Goal: Task Accomplishment & Management: Manage account settings

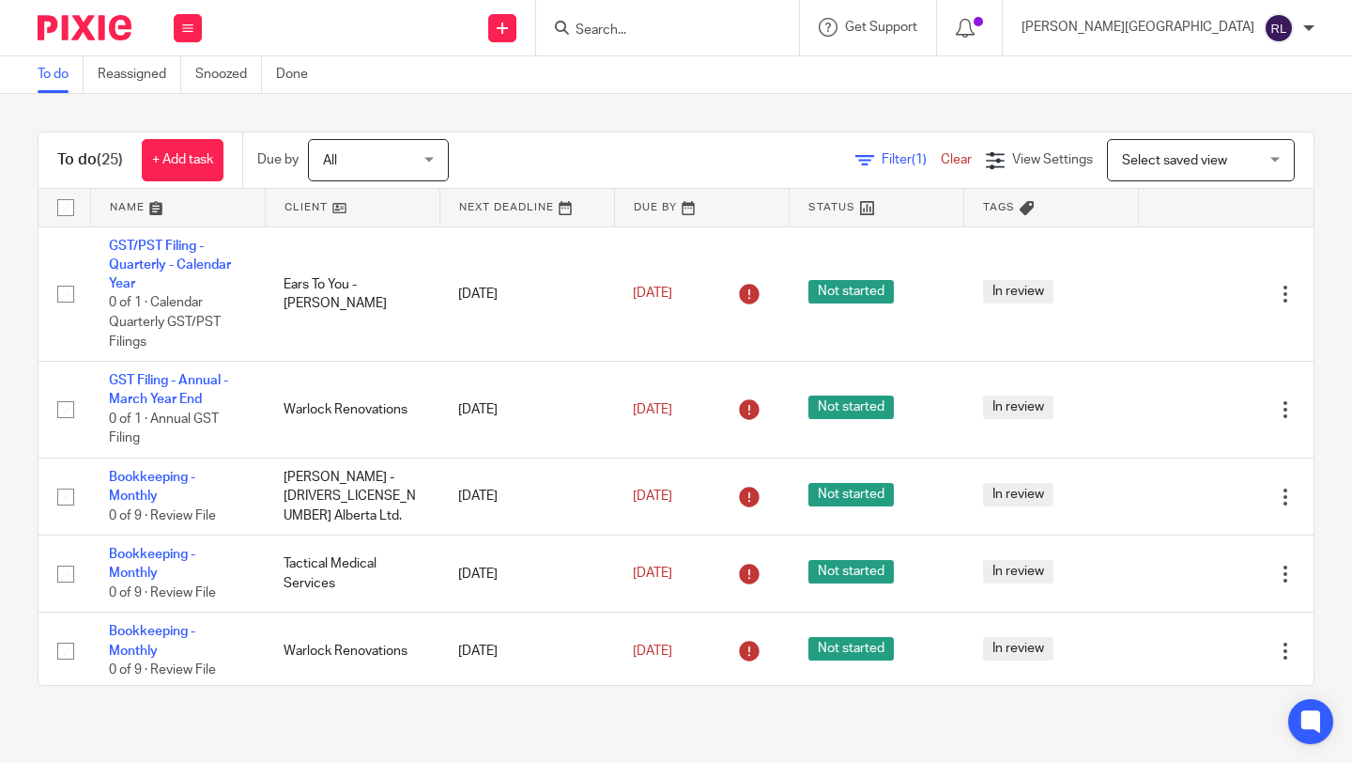
click at [740, 39] on div at bounding box center [667, 27] width 263 height 55
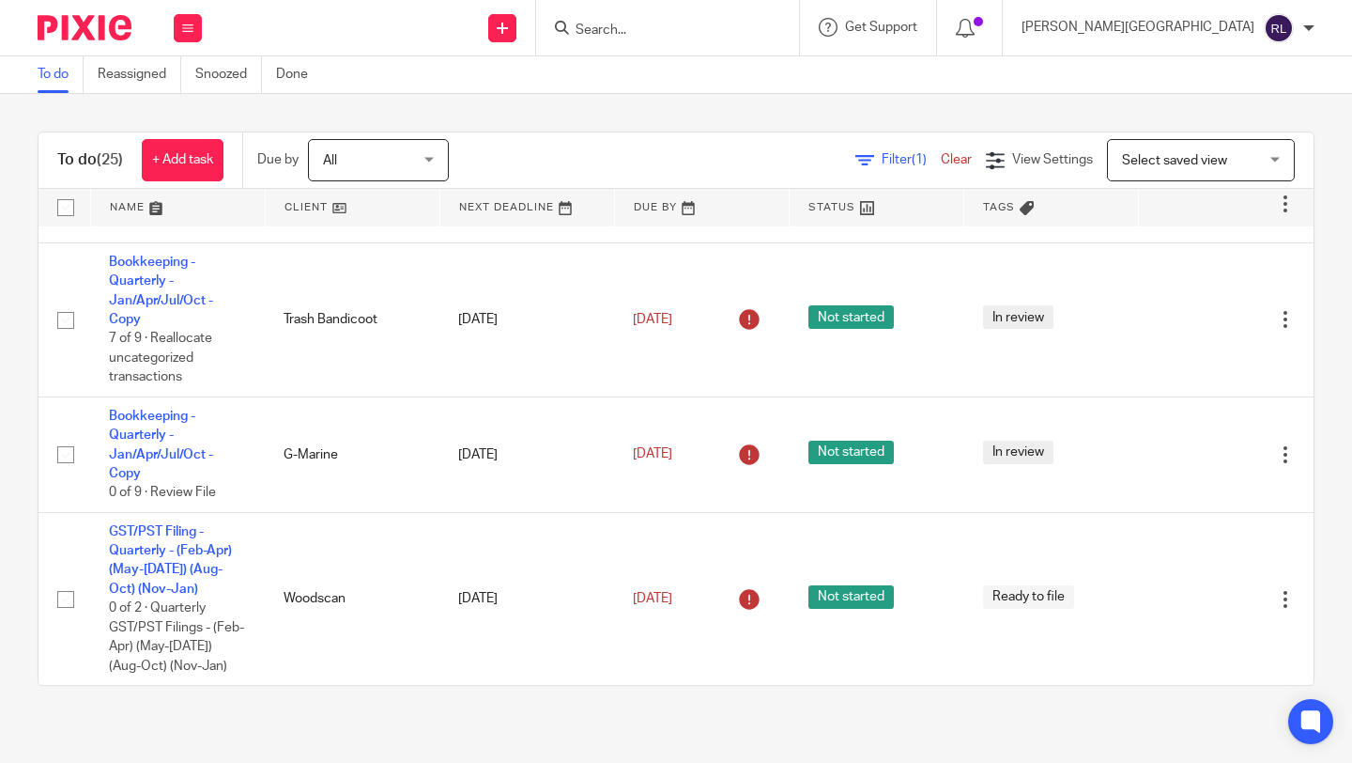
click at [734, 29] on input "Search" at bounding box center [658, 31] width 169 height 17
type input "g"
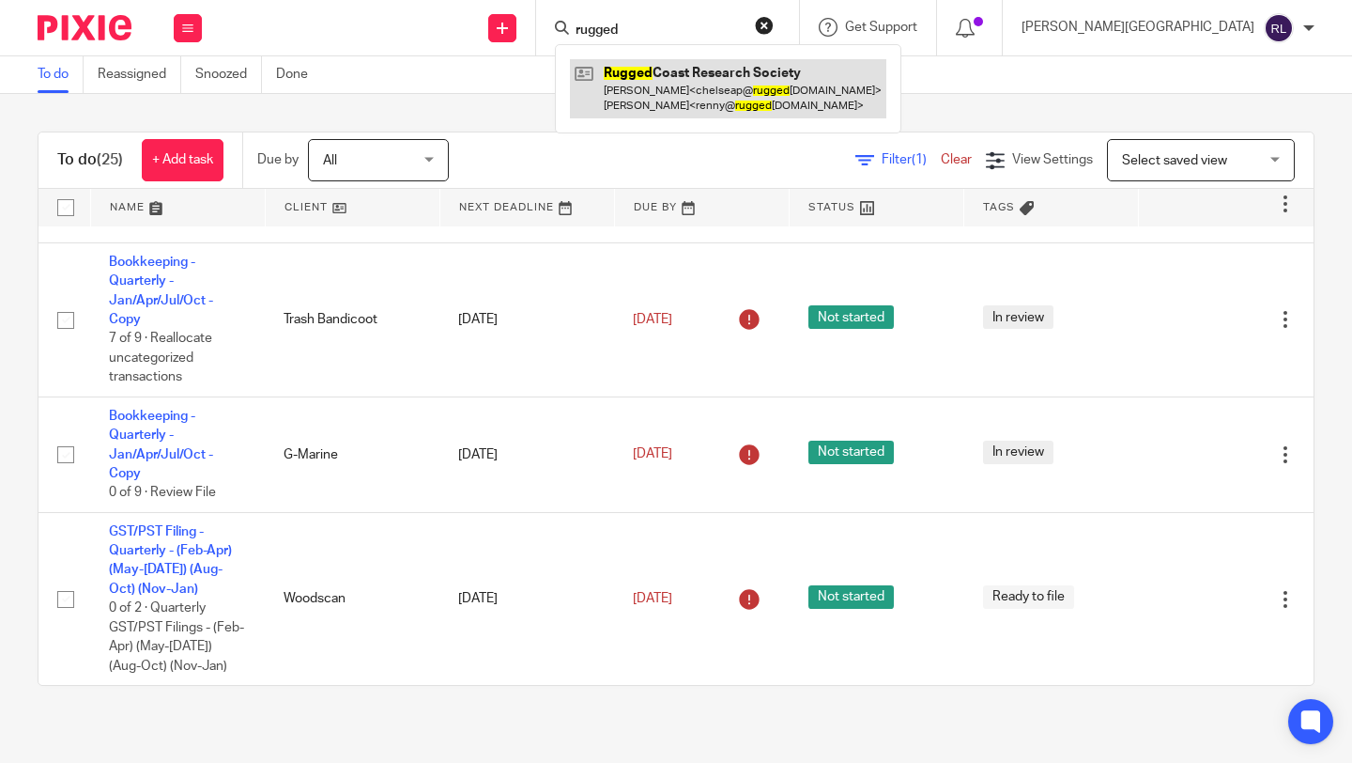
type input "rugged"
click at [817, 64] on link at bounding box center [728, 88] width 317 height 58
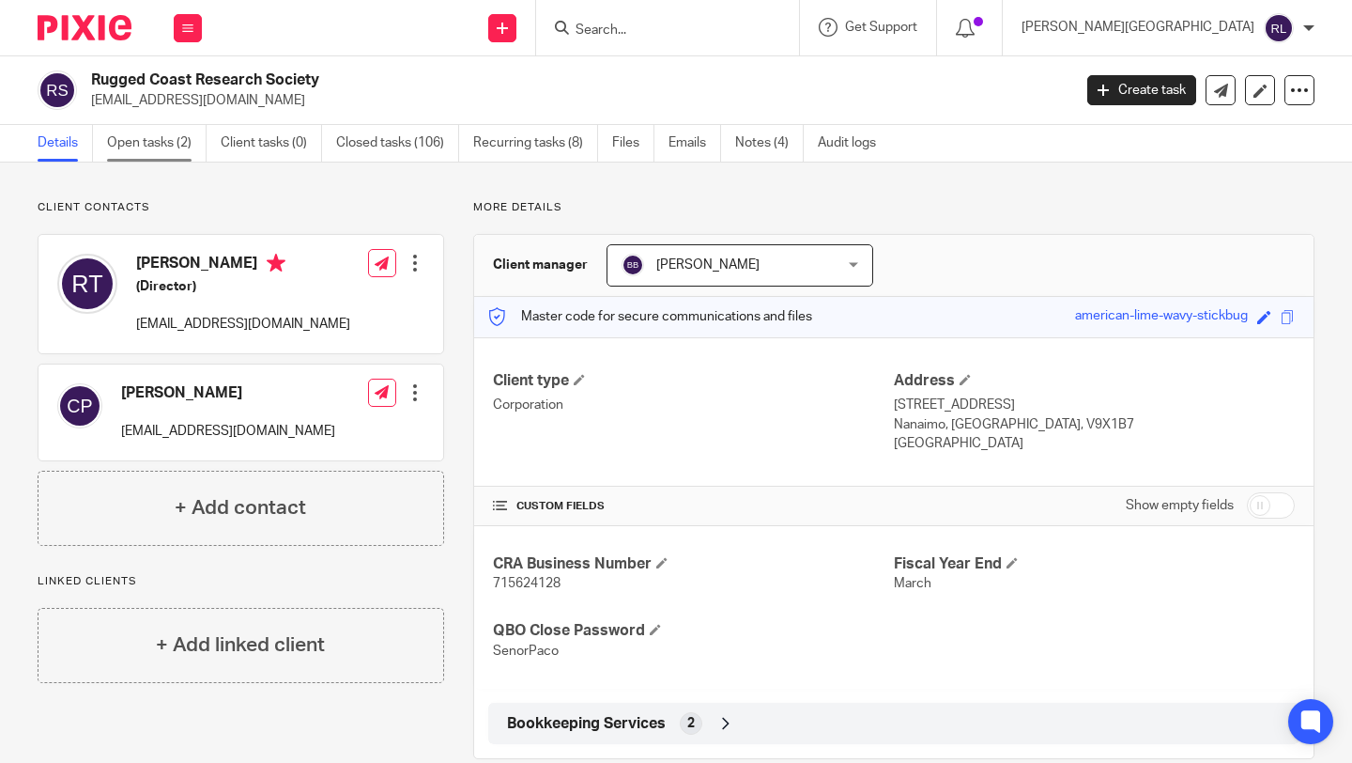
click at [173, 141] on link "Open tasks (2)" at bounding box center [157, 143] width 100 height 37
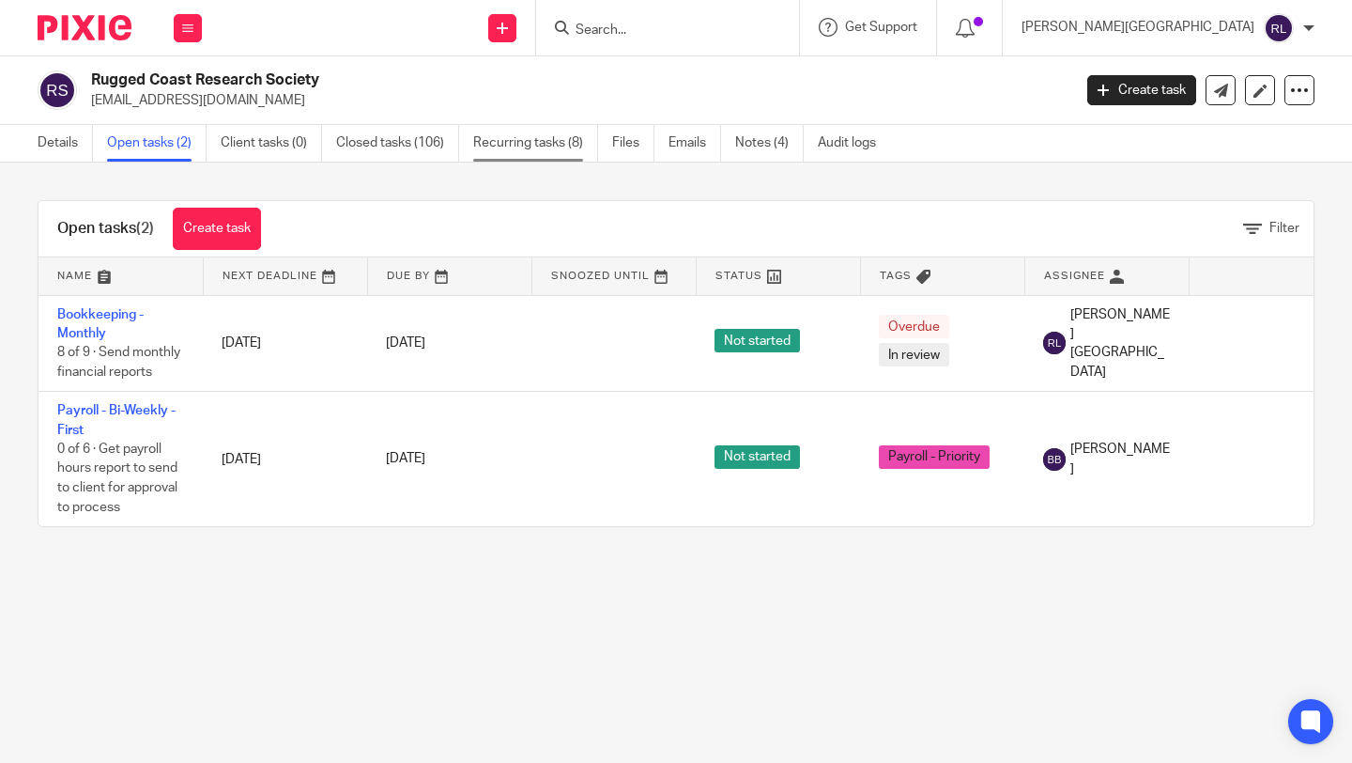
click at [505, 135] on link "Recurring tasks (8)" at bounding box center [535, 143] width 125 height 37
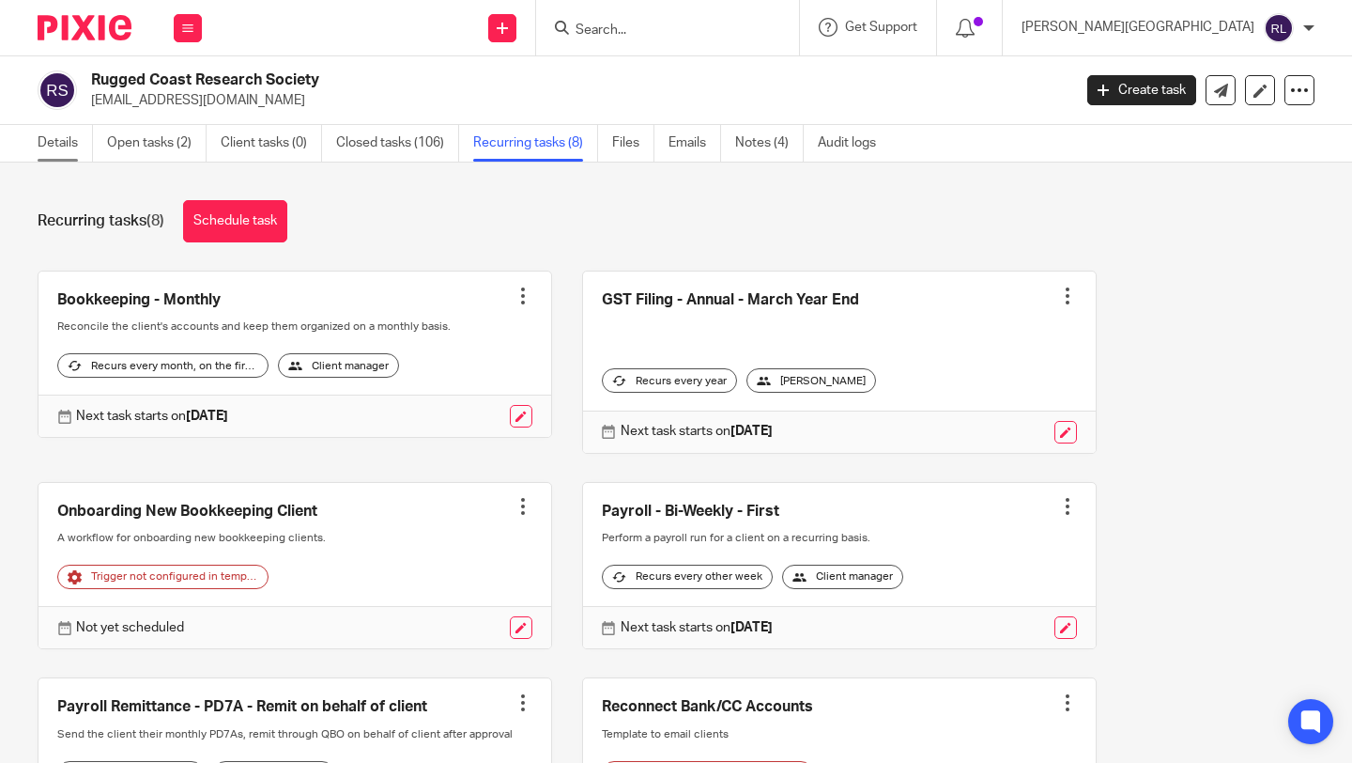
click at [68, 141] on link "Details" at bounding box center [65, 143] width 55 height 37
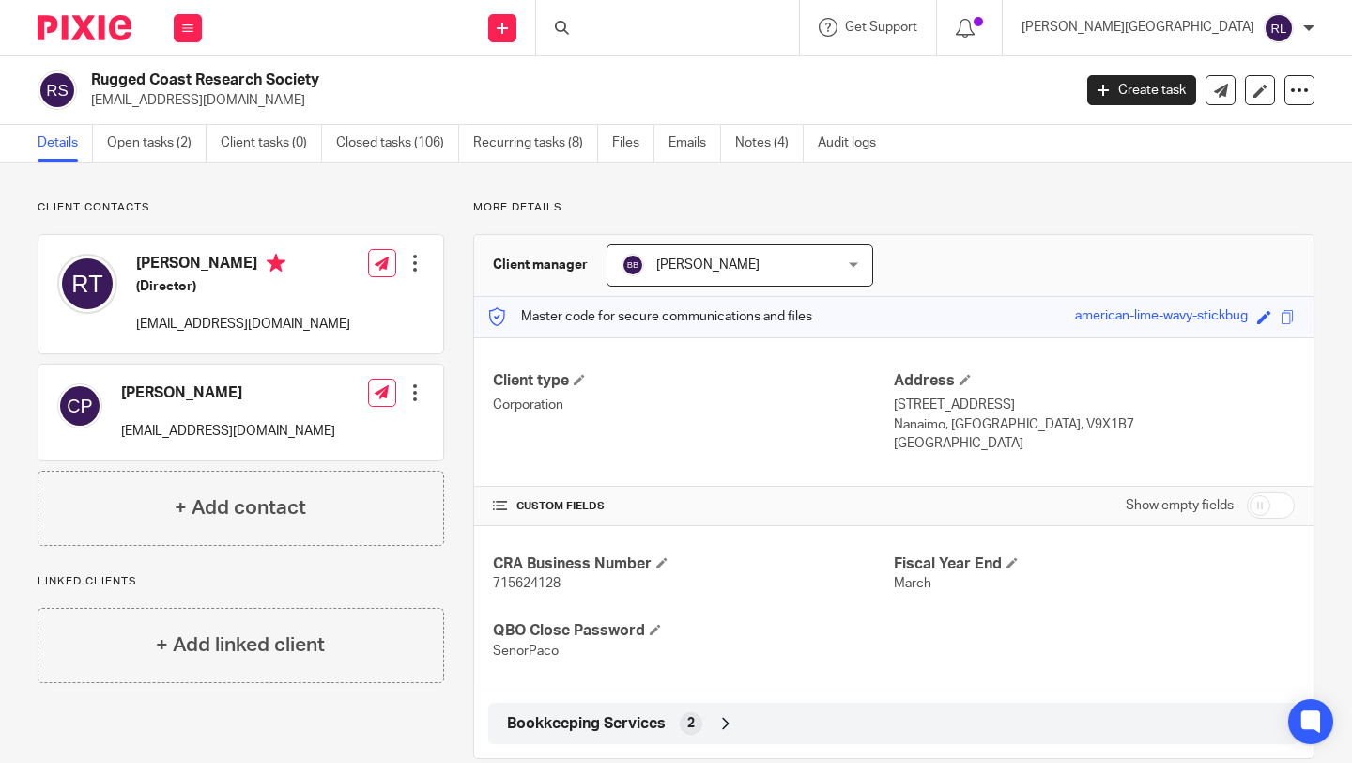
click at [518, 583] on span "715624128" at bounding box center [527, 583] width 68 height 13
copy span "715624128"
click at [178, 145] on link "Open tasks (2)" at bounding box center [157, 143] width 100 height 37
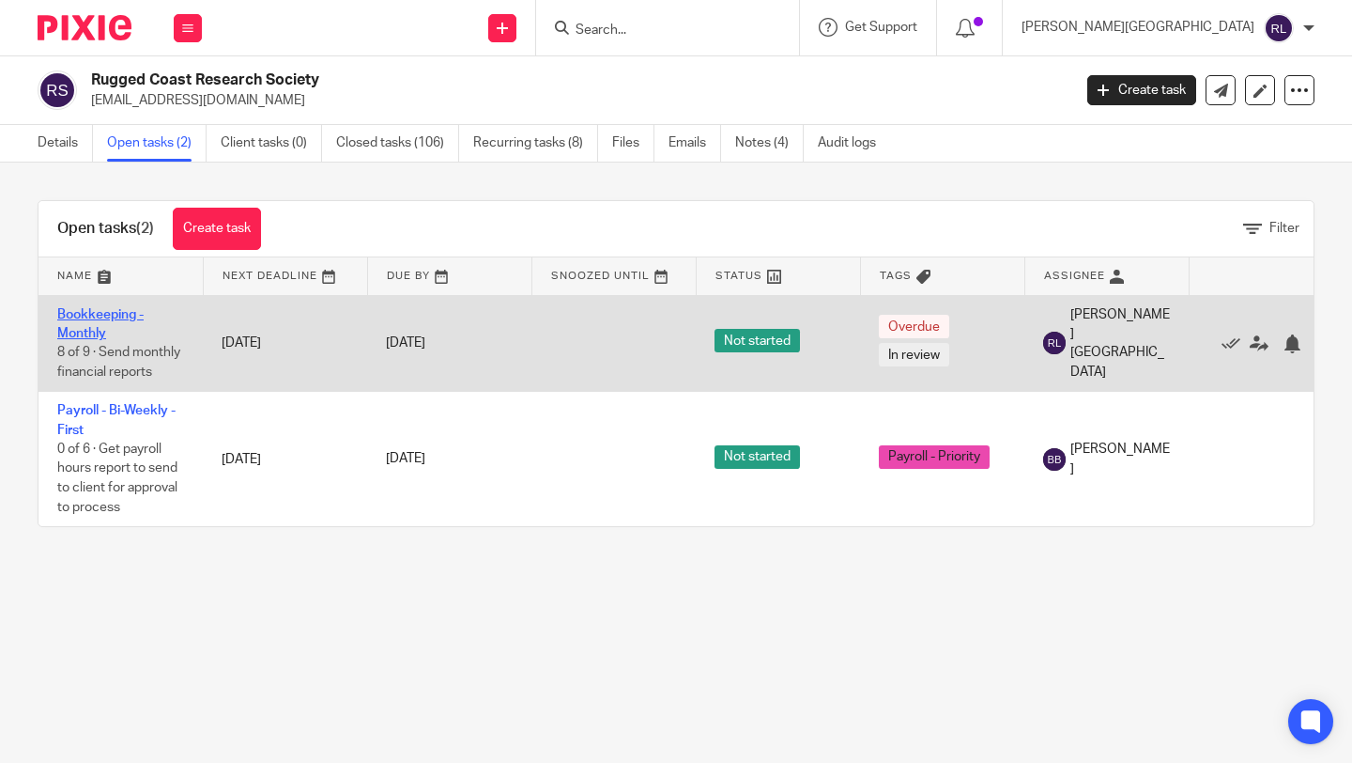
click at [64, 326] on link "Bookkeeping - Monthly" at bounding box center [100, 324] width 86 height 32
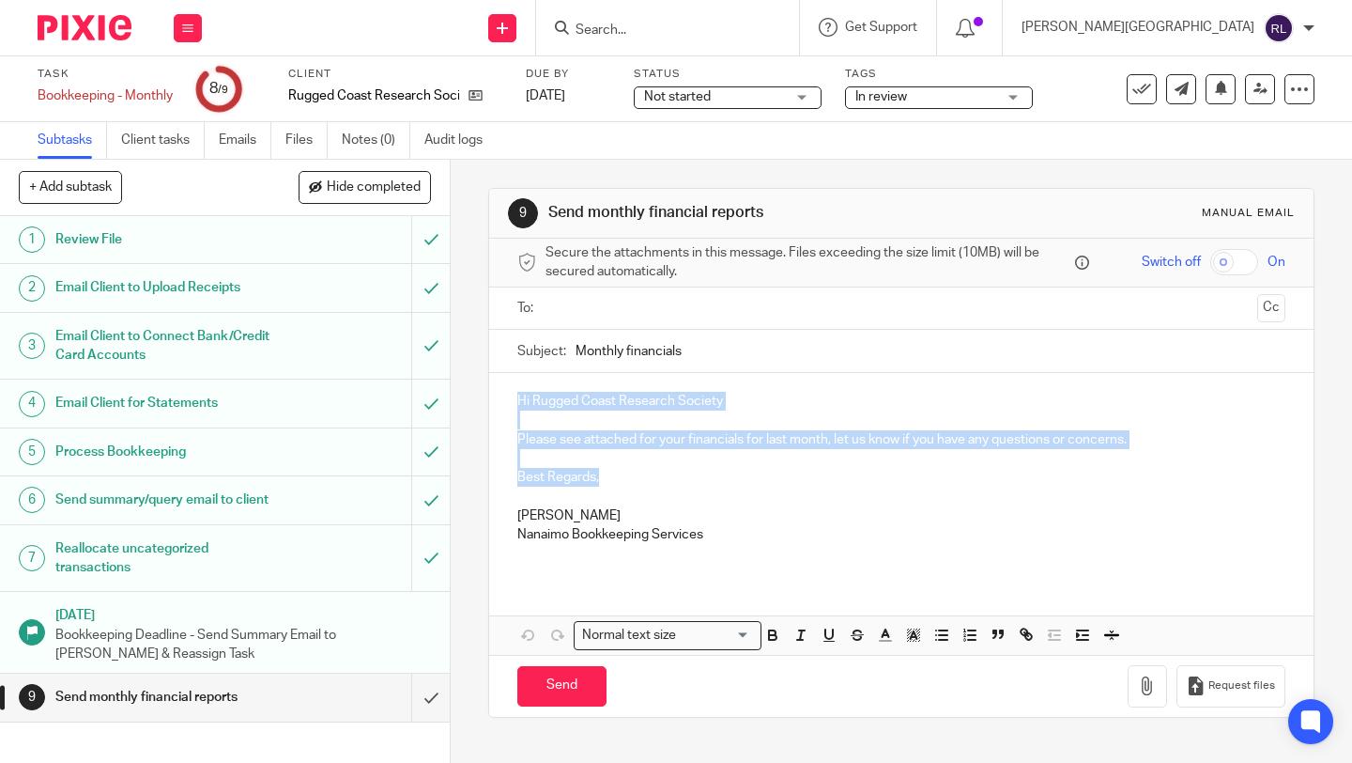
drag, startPoint x: 606, startPoint y: 479, endPoint x: 501, endPoint y: 402, distance: 130.4
click at [501, 402] on div "Hi Rugged Coast Research Society Please see attached for your financials for la…" at bounding box center [901, 475] width 825 height 204
copy div "Hi Rugged Coast Research Society Please see attached for your financials for la…"
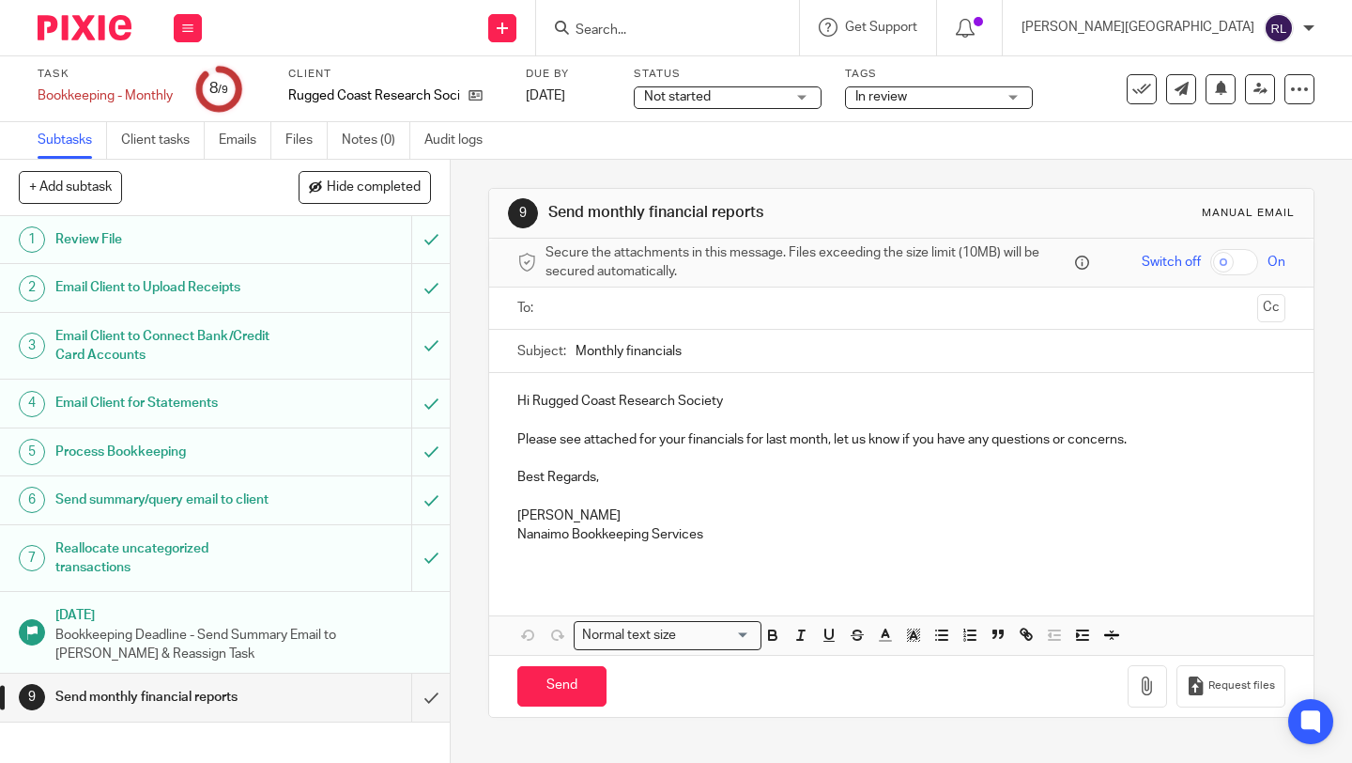
click at [558, 304] on input "text" at bounding box center [901, 309] width 698 height 22
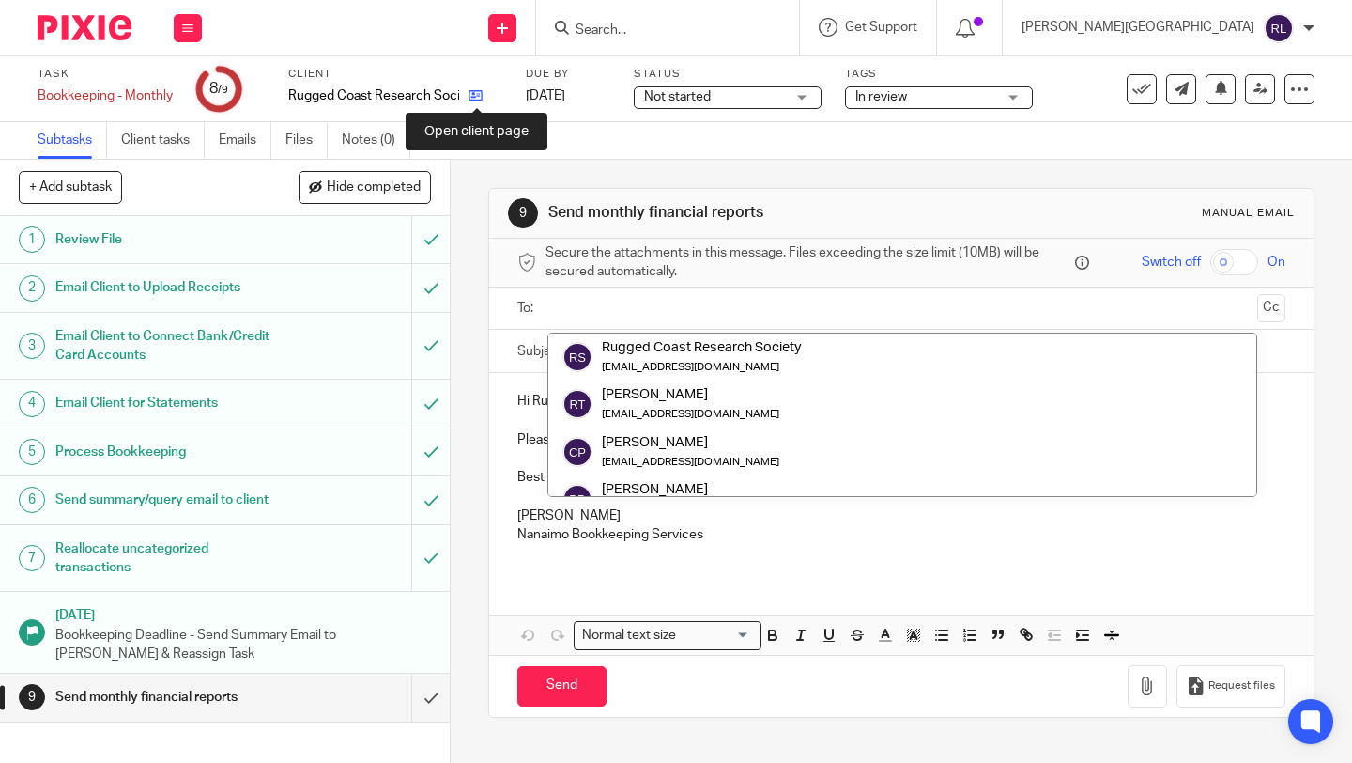
click at [478, 95] on icon at bounding box center [476, 95] width 14 height 14
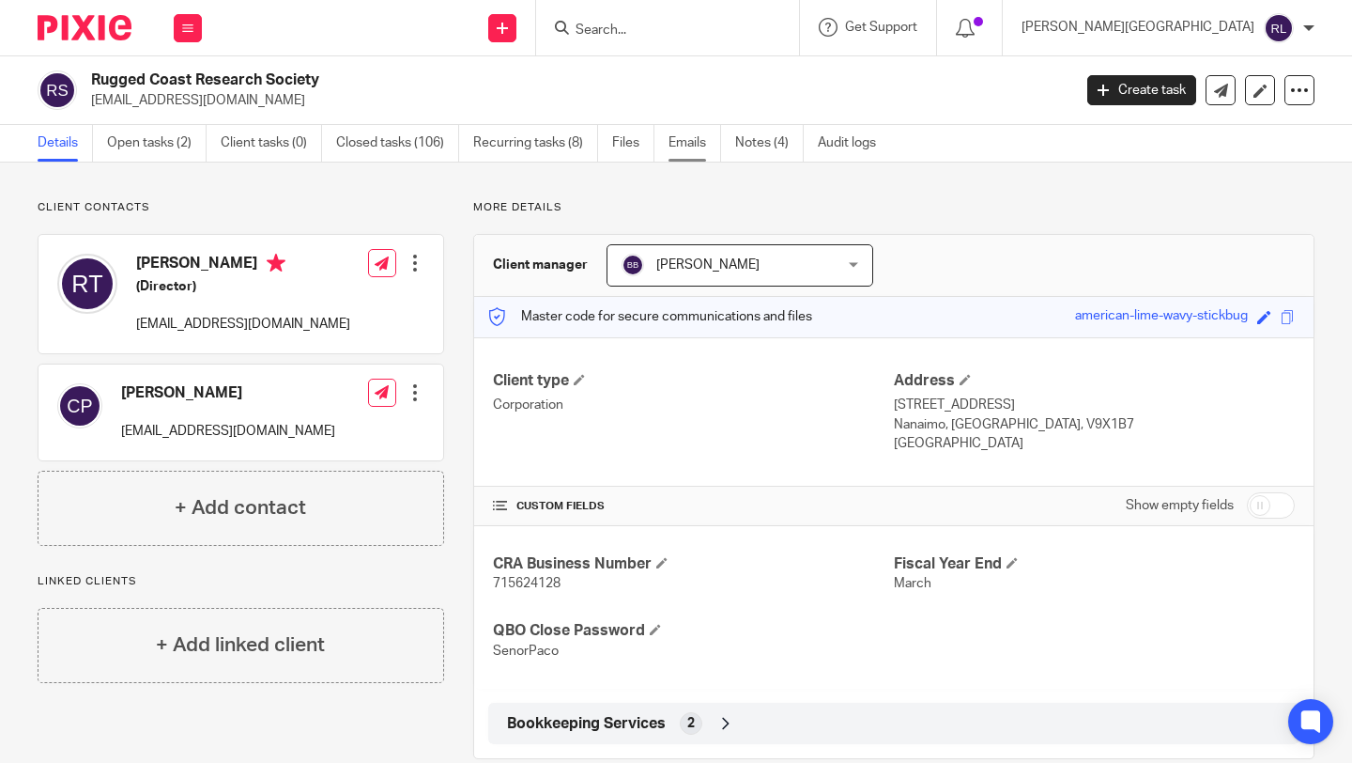
click at [691, 147] on link "Emails" at bounding box center [695, 143] width 53 height 37
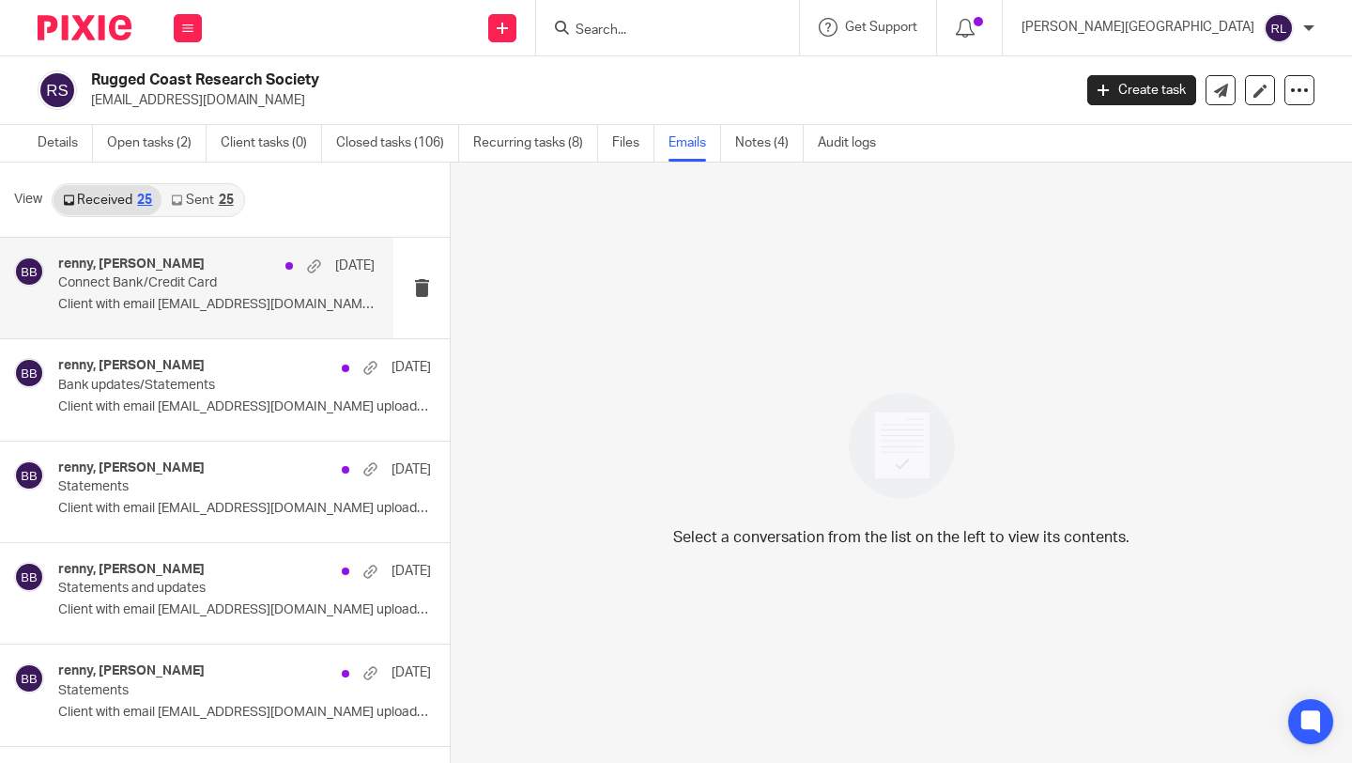
click at [247, 311] on p "Client with email [EMAIL_ADDRESS][DOMAIN_NAME] uploaded..." at bounding box center [216, 305] width 317 height 16
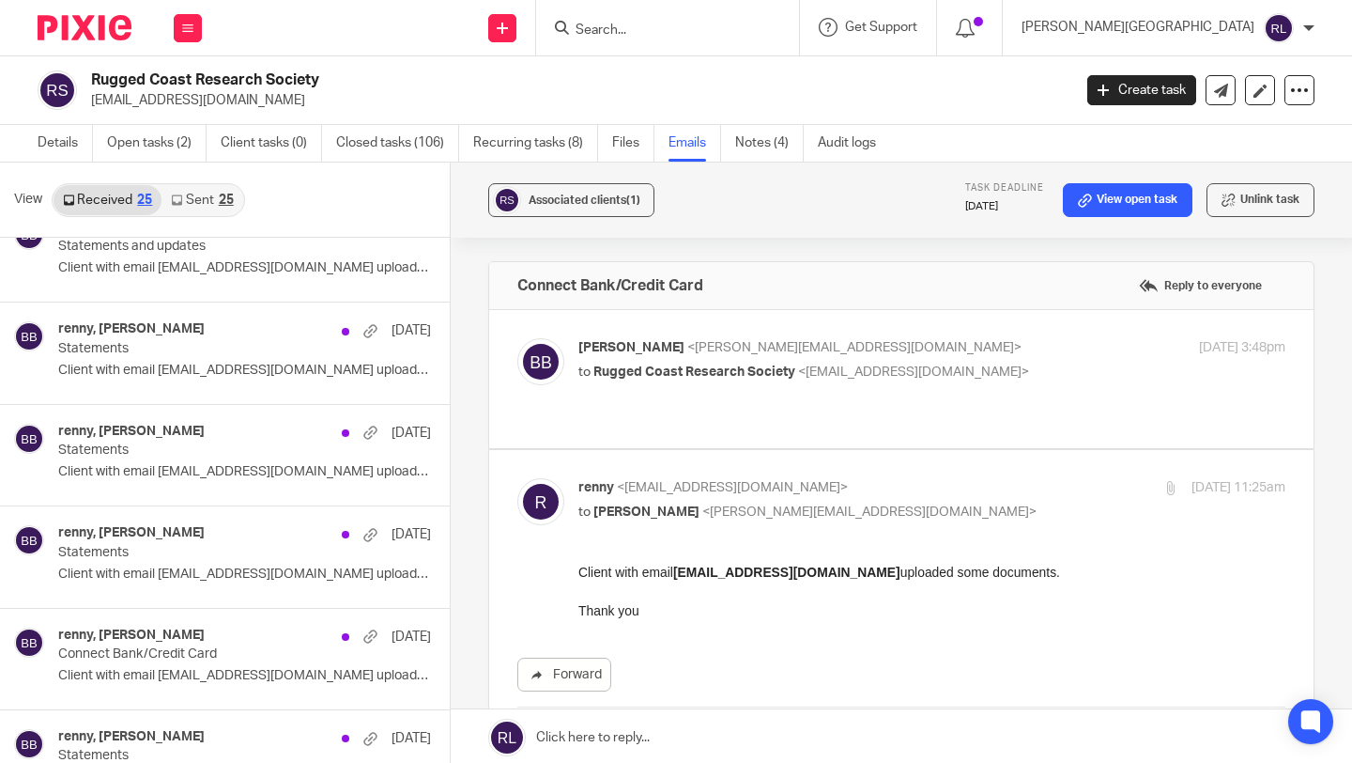
scroll to position [372, 0]
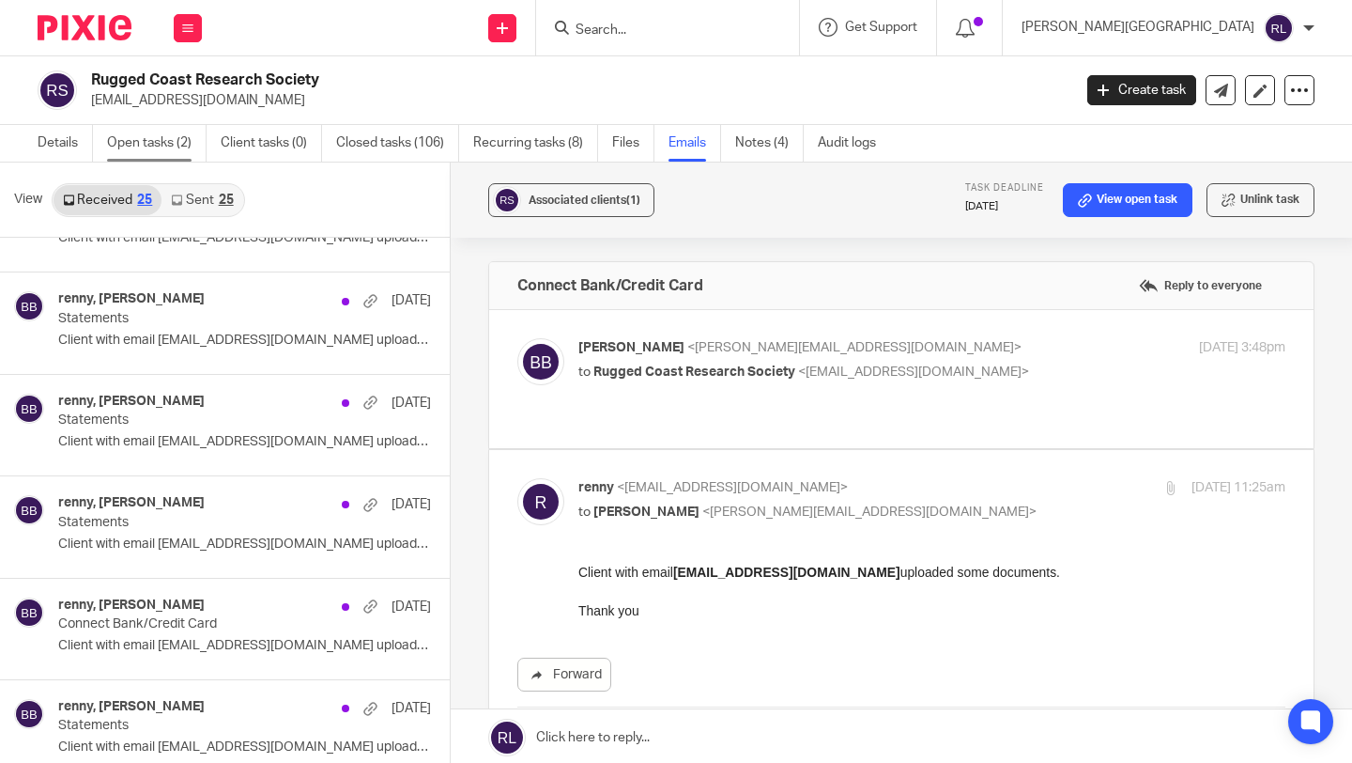
click at [146, 140] on link "Open tasks (2)" at bounding box center [157, 143] width 100 height 37
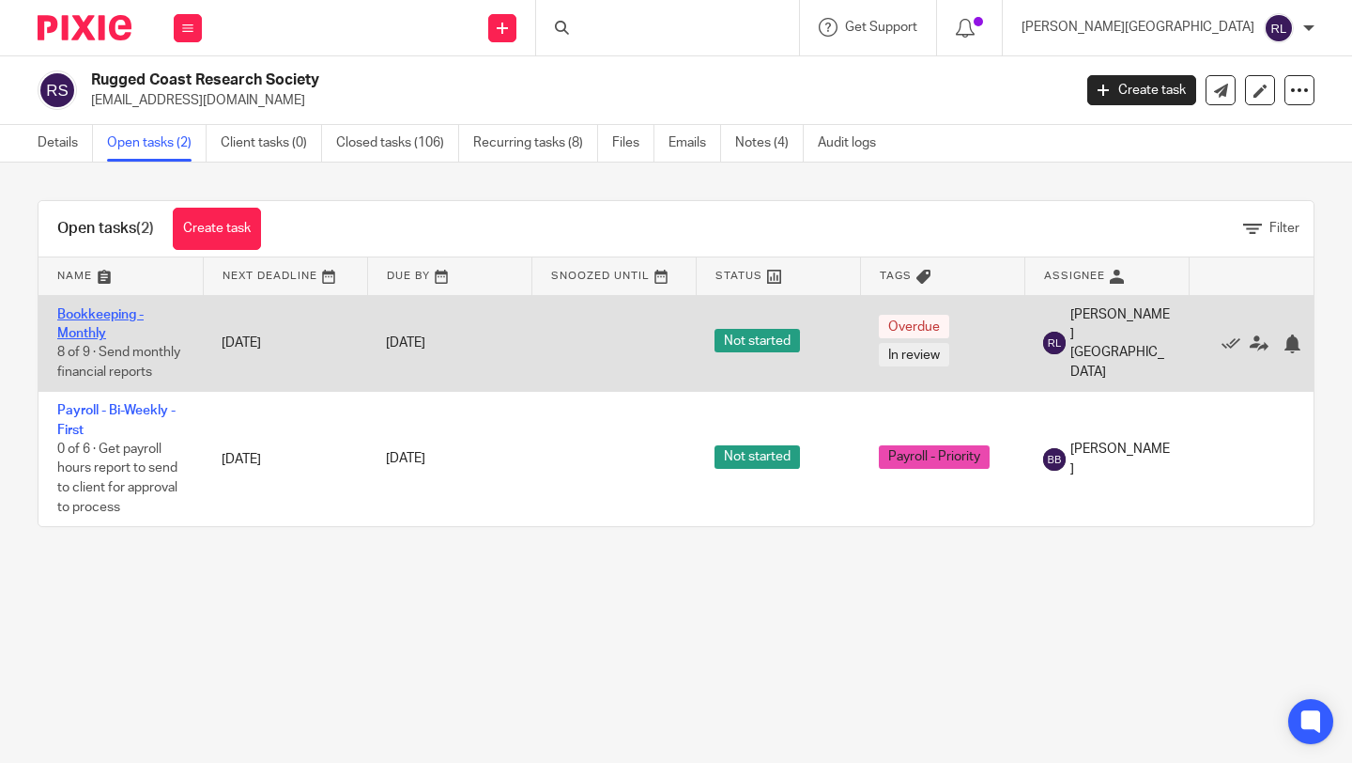
click at [105, 312] on link "Bookkeeping - Monthly" at bounding box center [100, 324] width 86 height 32
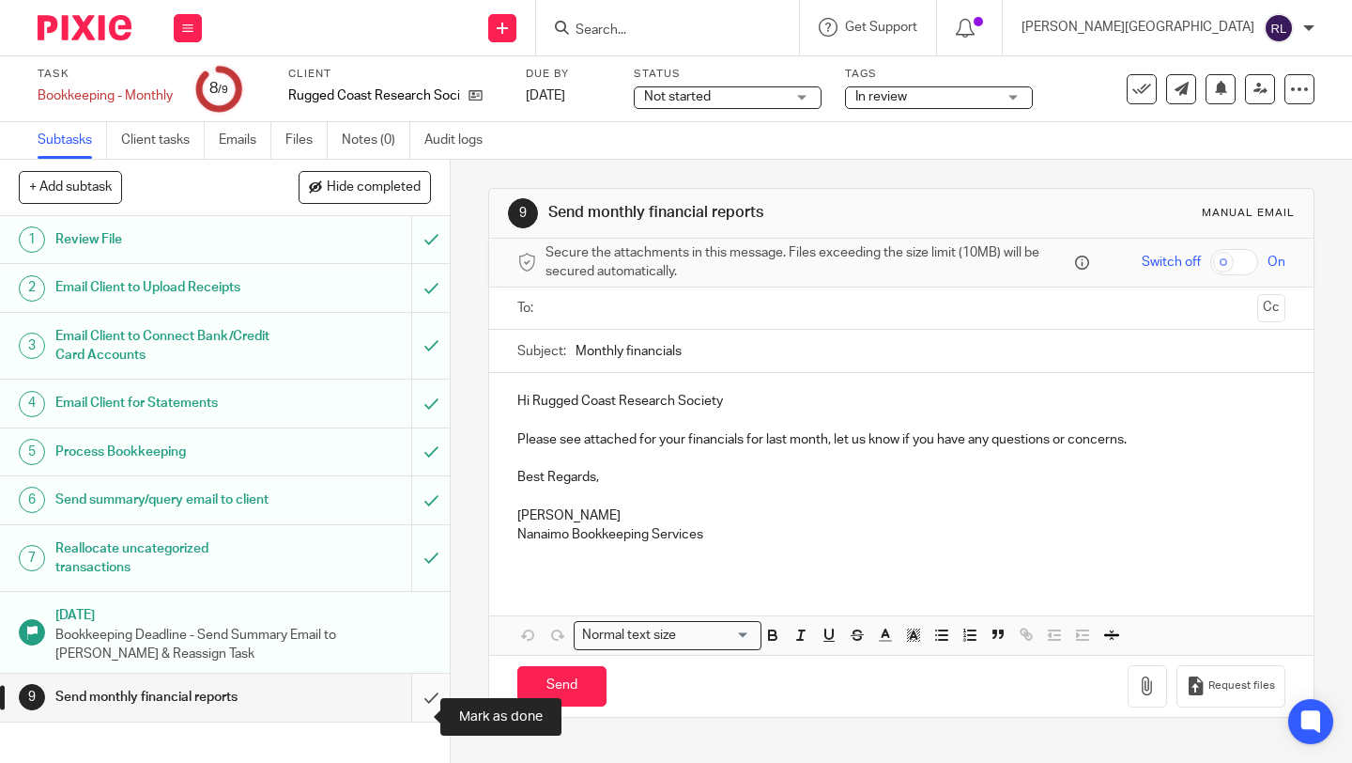
click at [404, 709] on input "submit" at bounding box center [225, 696] width 450 height 47
